Goal: Find specific page/section: Find specific page/section

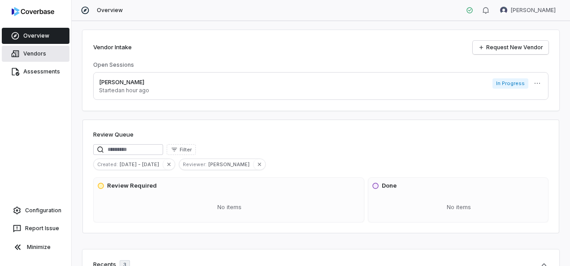
click at [38, 55] on link "Vendors" at bounding box center [36, 54] width 68 height 16
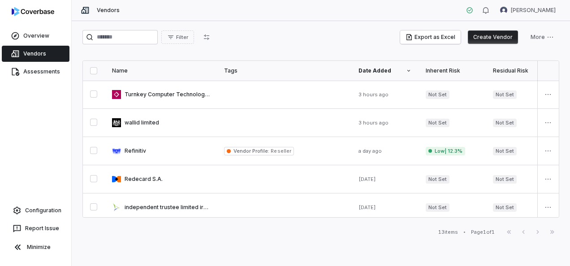
scroll to position [232, 0]
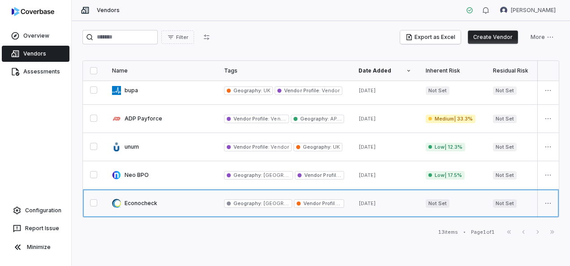
click at [139, 200] on link at bounding box center [161, 204] width 112 height 28
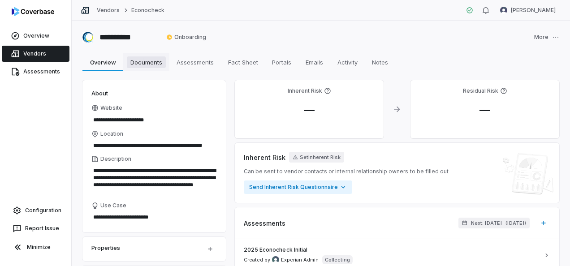
click at [152, 62] on span "Documents" at bounding box center [146, 62] width 39 height 12
type textarea "*"
